Goal: Task Accomplishment & Management: Use online tool/utility

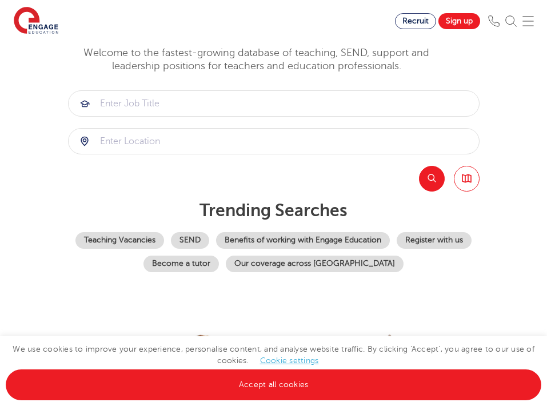
scroll to position [99, 0]
click at [524, 24] on img at bounding box center [527, 20] width 11 height 11
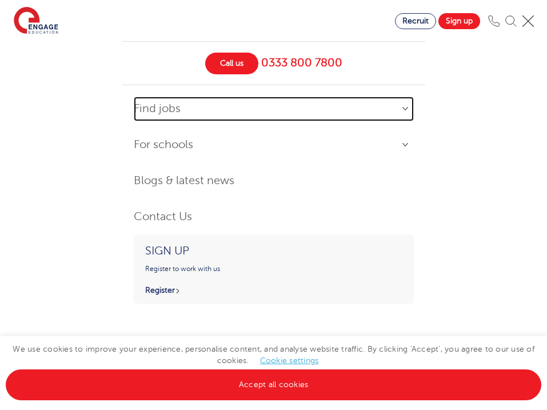
click at [403, 110] on link "Find jobs" at bounding box center [274, 109] width 280 height 25
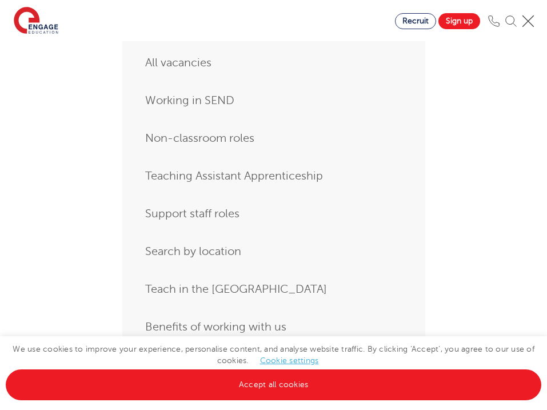
scroll to position [43, 0]
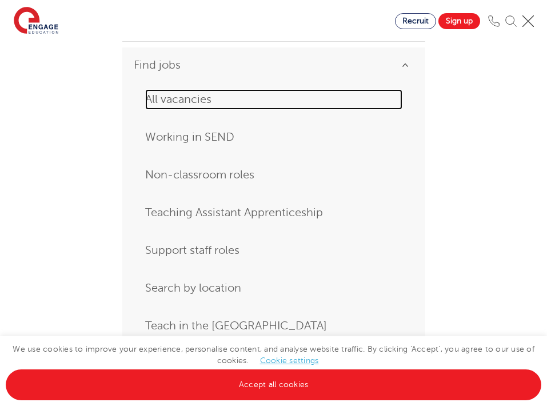
click at [195, 96] on link "All vacancies" at bounding box center [273, 99] width 257 height 21
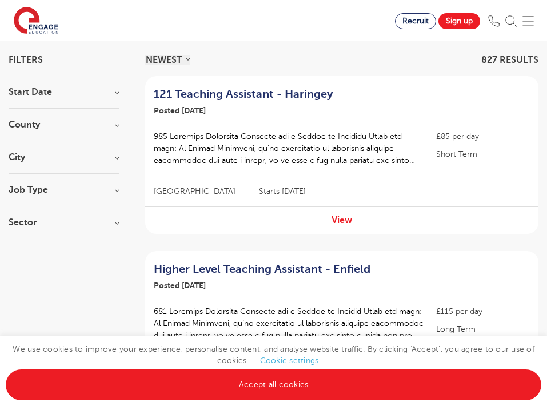
scroll to position [101, 0]
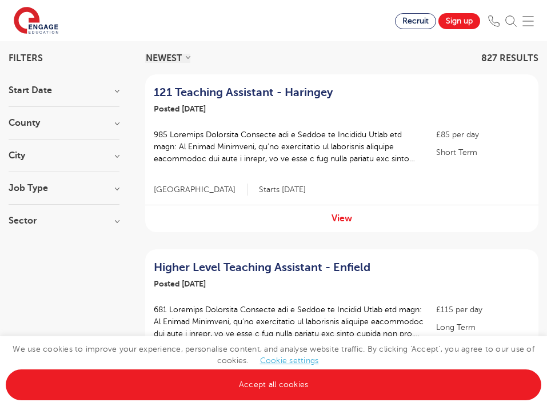
click at [113, 190] on h3 "Job Type" at bounding box center [64, 187] width 111 height 9
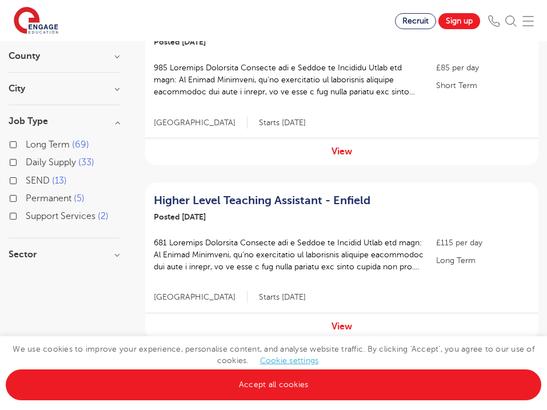
scroll to position [169, 0]
click at [26, 162] on label "Daily Supply 33" at bounding box center [60, 161] width 69 height 15
click at [26, 162] on input "Daily Supply 33" at bounding box center [29, 160] width 7 height 7
checkbox input "true"
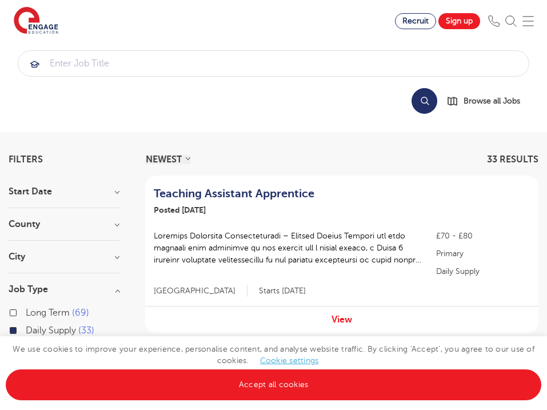
click at [106, 261] on h3 "City" at bounding box center [64, 256] width 111 height 9
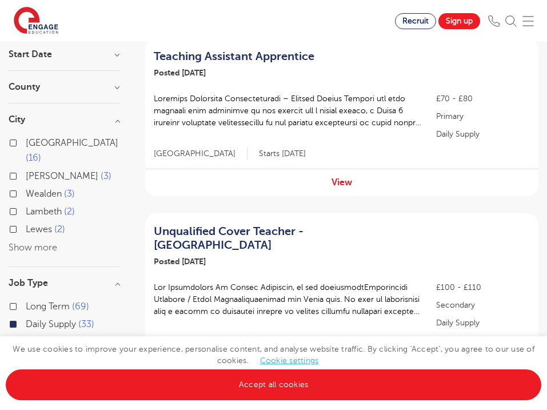
scroll to position [138, 0]
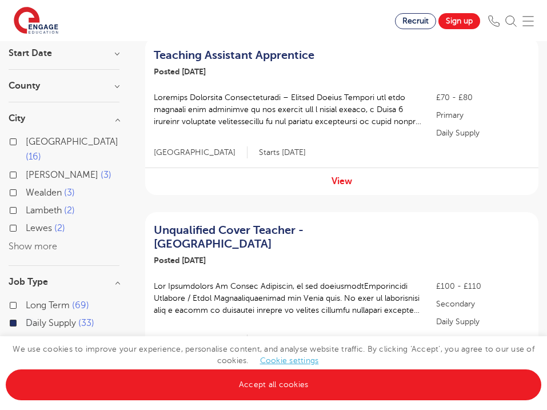
click at [43, 241] on button "Show more" at bounding box center [33, 246] width 49 height 10
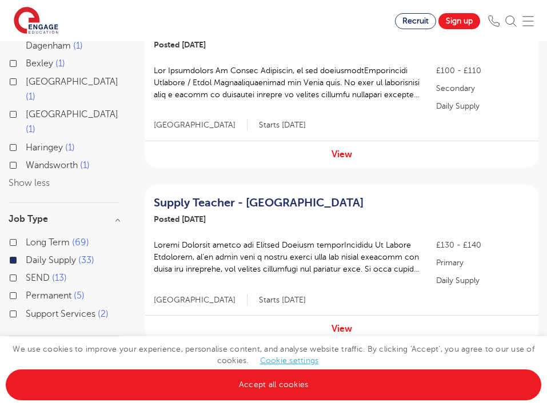
scroll to position [363, 0]
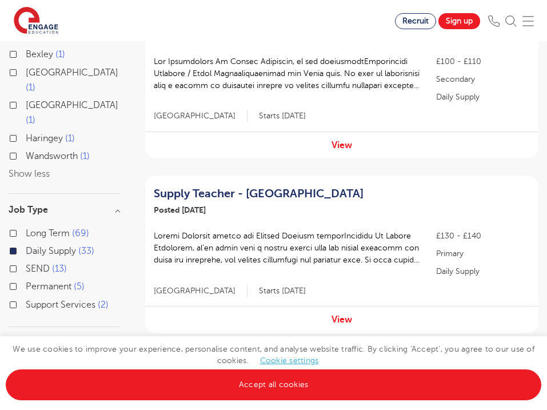
click at [28, 169] on button "Show less" at bounding box center [29, 174] width 41 height 10
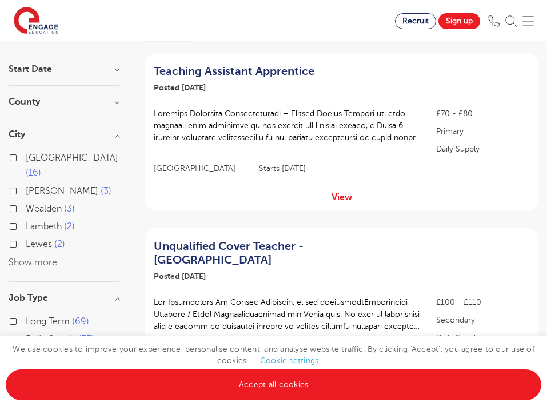
scroll to position [121, 0]
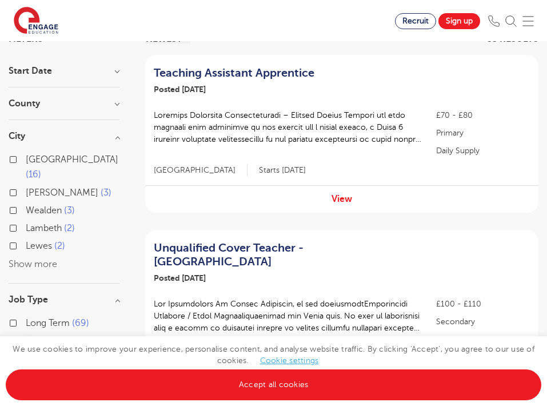
click at [45, 259] on button "Show more" at bounding box center [33, 264] width 49 height 10
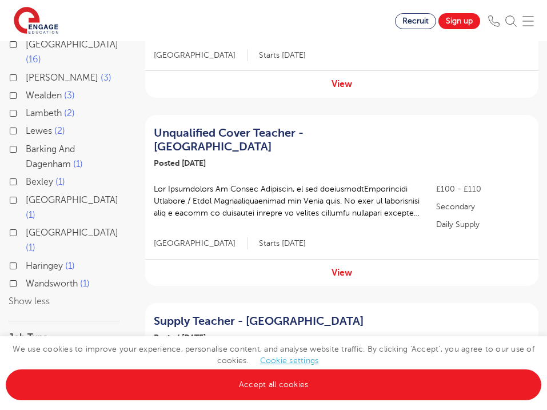
scroll to position [237, 0]
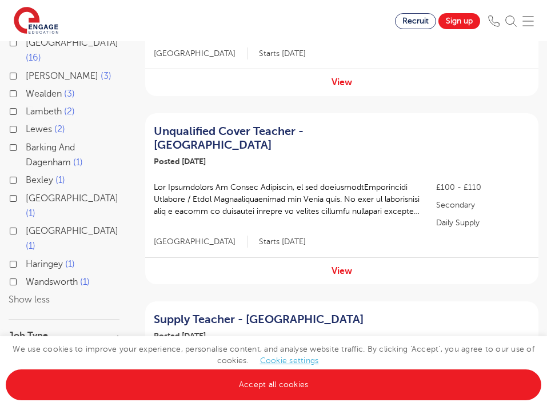
click at [41, 294] on button "Show less" at bounding box center [29, 299] width 41 height 10
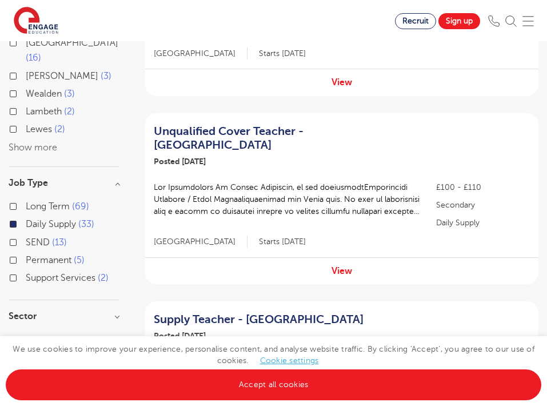
click at [43, 142] on button "Show more" at bounding box center [33, 147] width 49 height 10
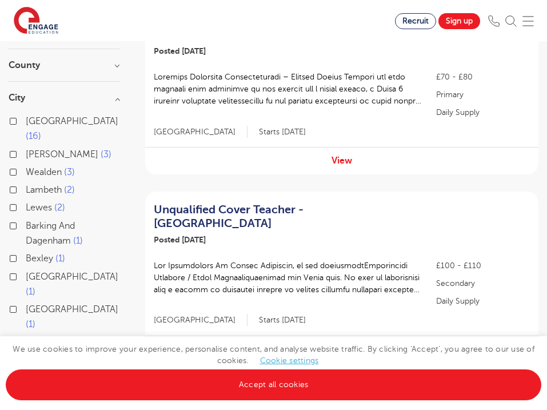
scroll to position [157, 0]
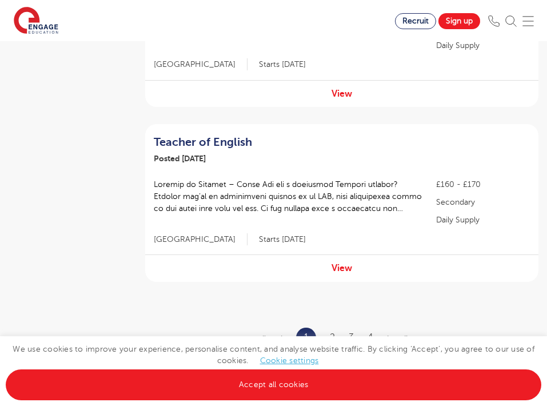
click at [191, 254] on div "View" at bounding box center [341, 267] width 393 height 27
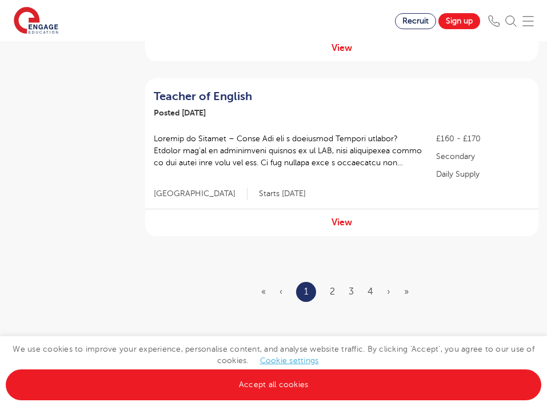
scroll to position [1697, 0]
click at [334, 286] on link "2" at bounding box center [332, 291] width 5 height 10
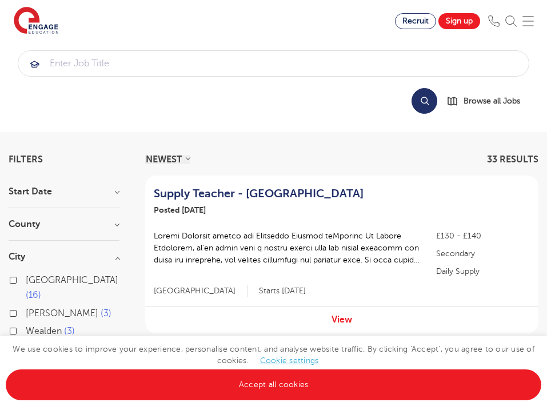
click at [111, 194] on h3 "Start Date" at bounding box center [64, 191] width 111 height 9
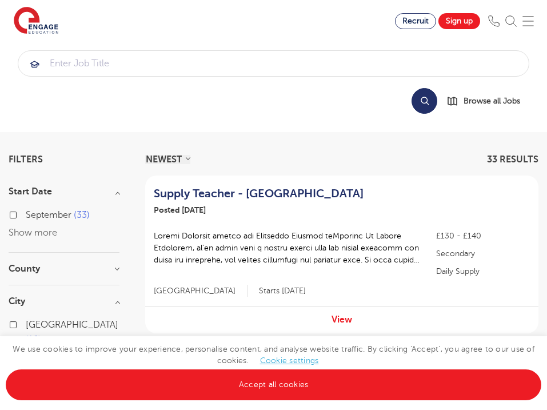
click at [71, 218] on label "September 33" at bounding box center [58, 214] width 64 height 15
click at [33, 217] on input "September 33" at bounding box center [29, 213] width 7 height 7
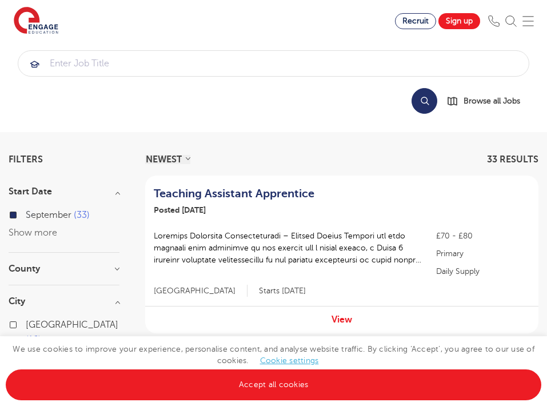
click at [113, 267] on h3 "County" at bounding box center [64, 268] width 111 height 9
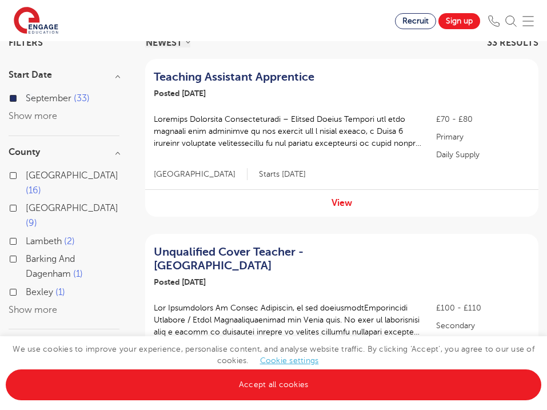
scroll to position [120, 0]
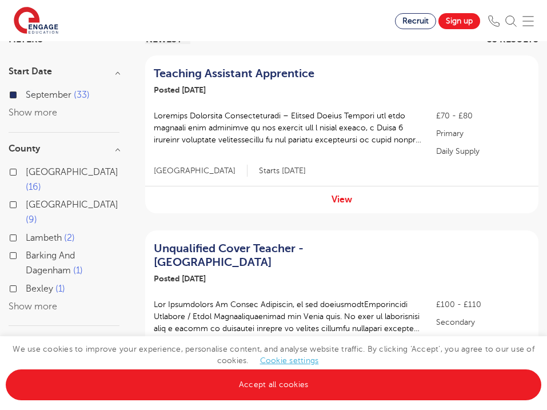
click at [43, 301] on button "Show more" at bounding box center [33, 306] width 49 height 10
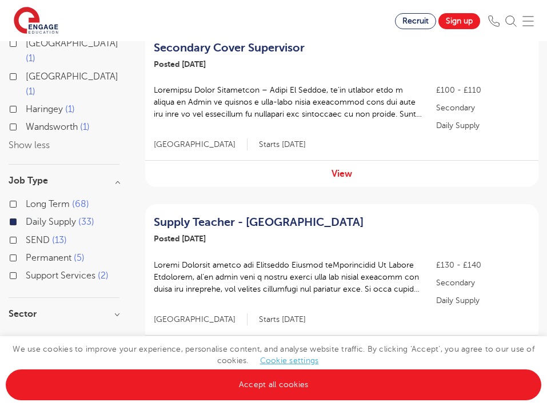
scroll to position [685, 0]
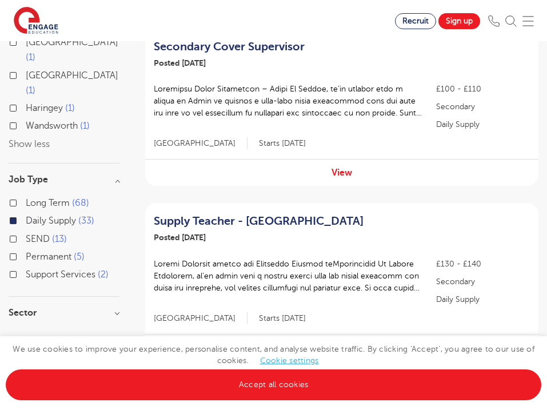
click at [114, 308] on h3 "Sector" at bounding box center [64, 312] width 111 height 9
click at [59, 331] on span "Secondary" at bounding box center [48, 336] width 44 height 10
click at [33, 331] on input "Secondary 23" at bounding box center [29, 334] width 7 height 7
checkbox input "true"
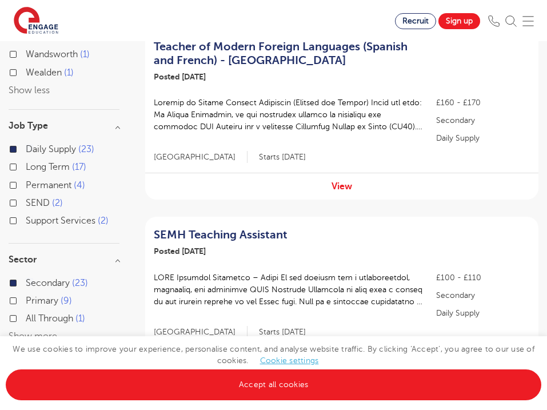
scroll to position [649, 0]
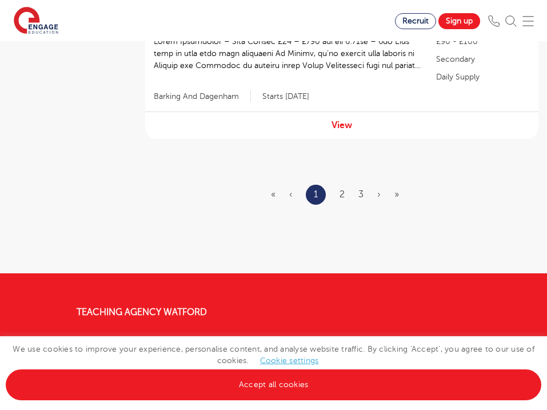
scroll to position [1797, 0]
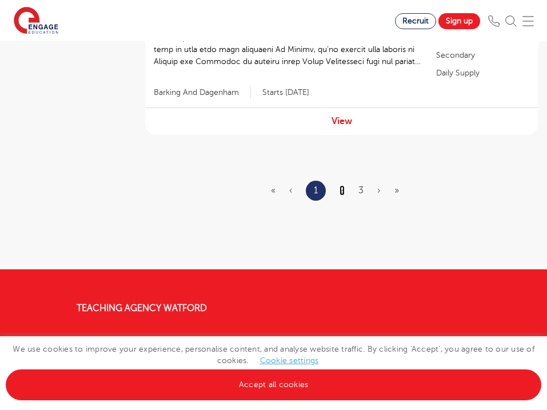
click at [342, 185] on link "2" at bounding box center [341, 190] width 5 height 10
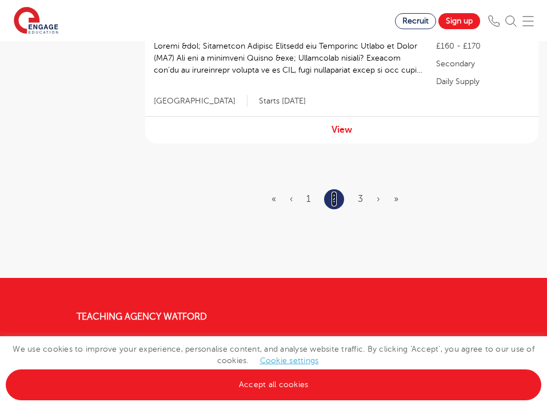
scroll to position [1792, 0]
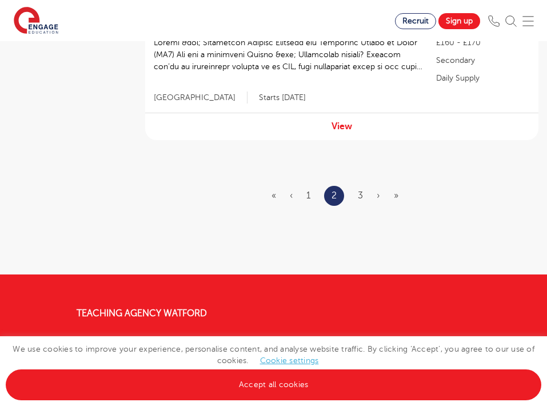
click at [356, 186] on ul "« ‹ 1 2 3 › »" at bounding box center [341, 196] width 141 height 20
click at [363, 190] on link "3" at bounding box center [360, 195] width 5 height 10
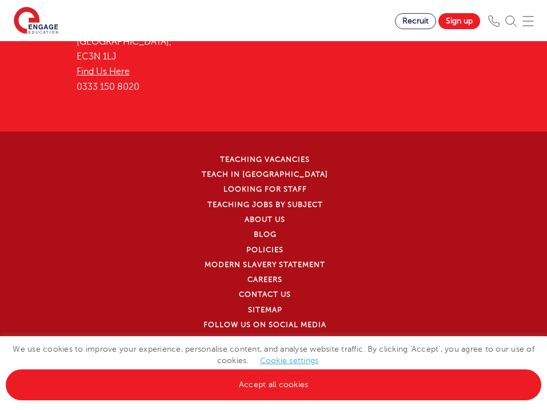
scroll to position [0, 0]
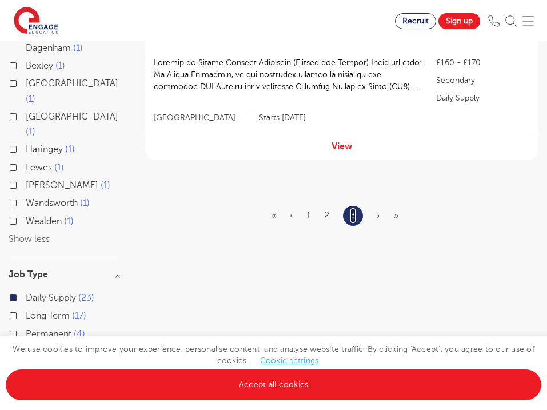
scroll to position [539, 0]
